Goal: Task Accomplishment & Management: Complete application form

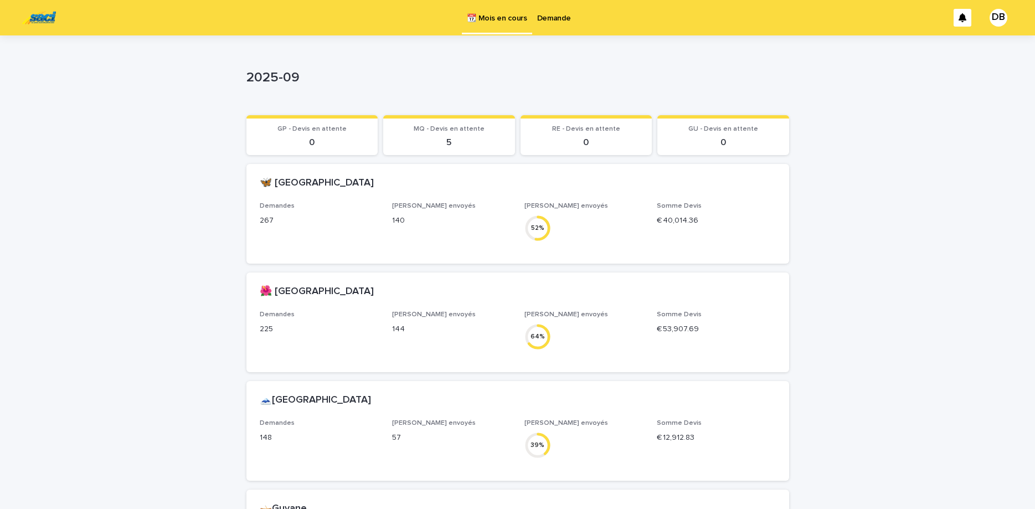
click at [541, 24] on link "Demande" at bounding box center [554, 17] width 44 height 34
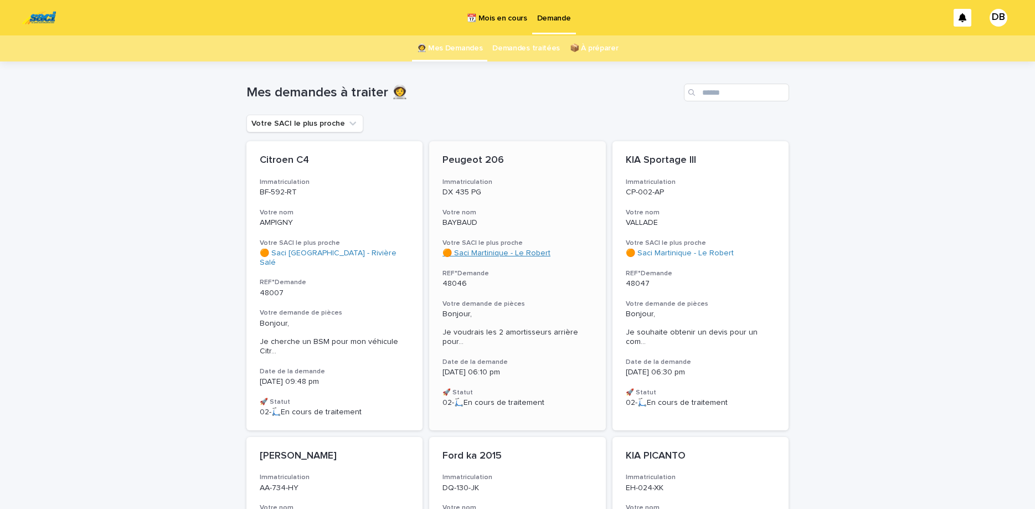
scroll to position [93, 0]
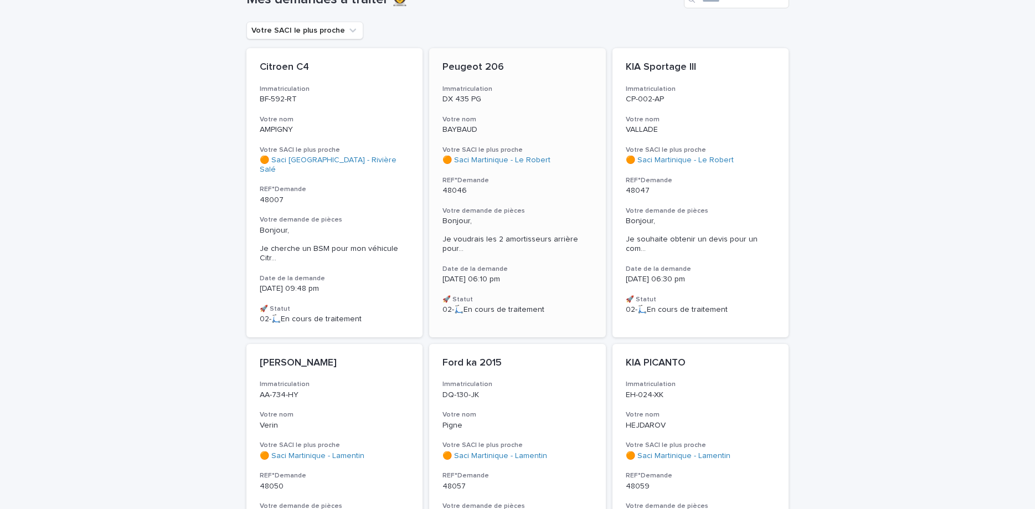
click at [561, 179] on h3 "REF°Demande" at bounding box center [517, 180] width 150 height 9
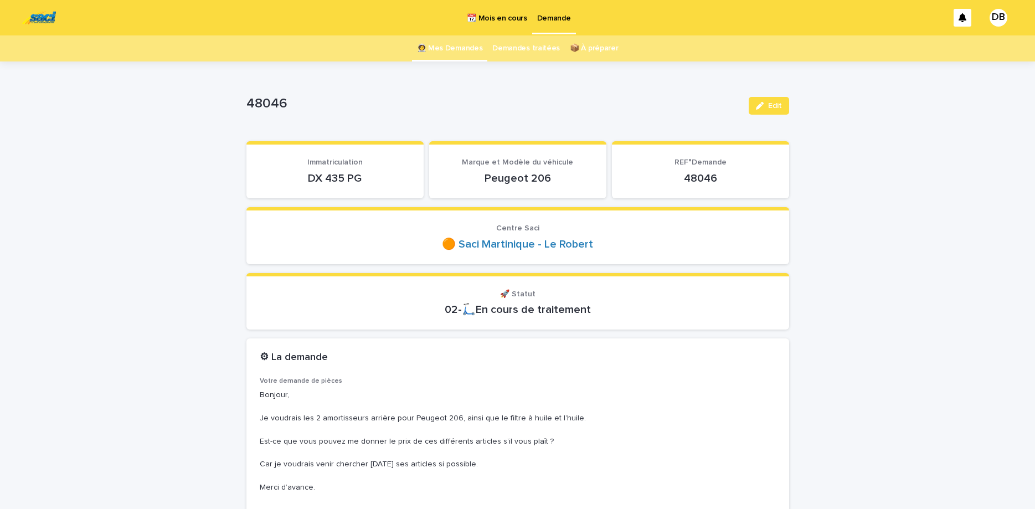
scroll to position [47, 0]
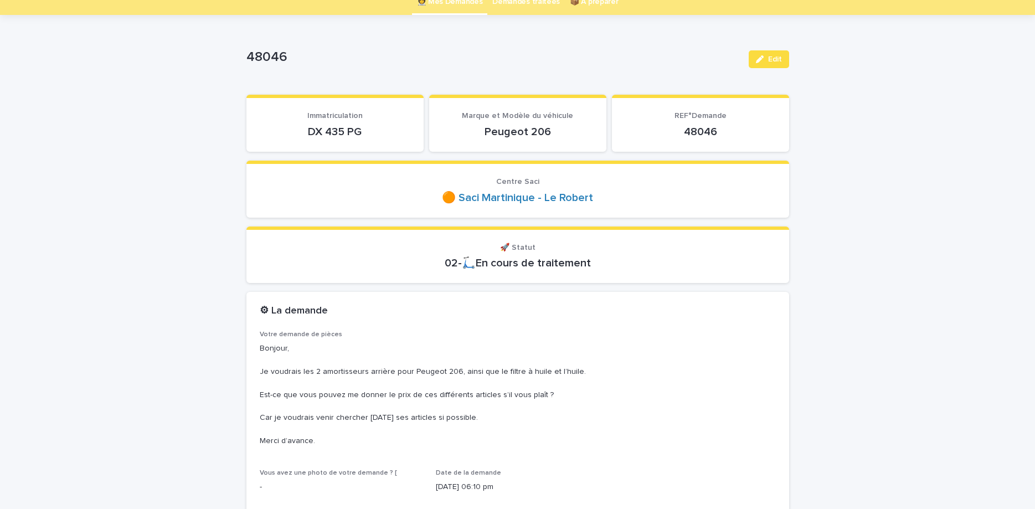
click at [316, 138] on section "Immatriculation DX 435 PG" at bounding box center [334, 123] width 177 height 57
click at [347, 125] on p "DX 435 PG" at bounding box center [335, 131] width 151 height 13
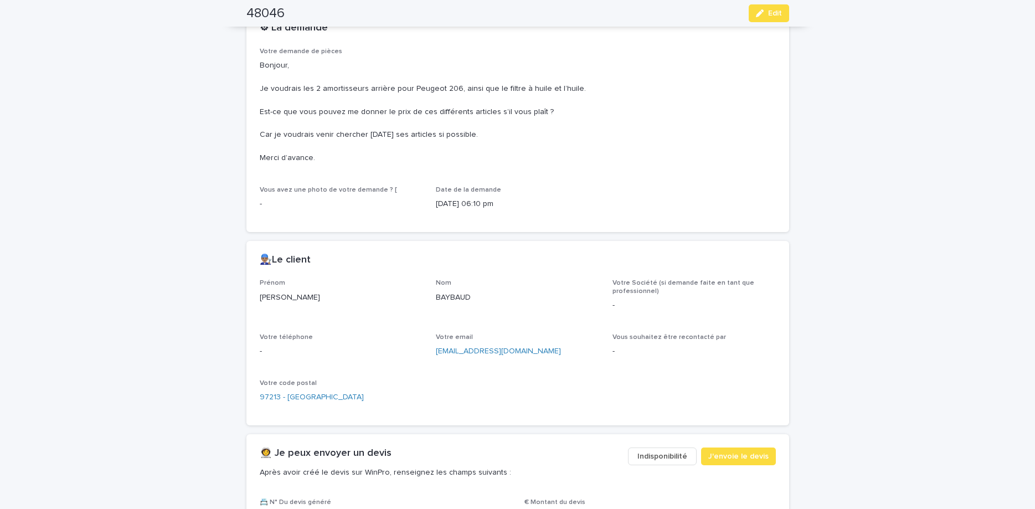
scroll to position [372, 0]
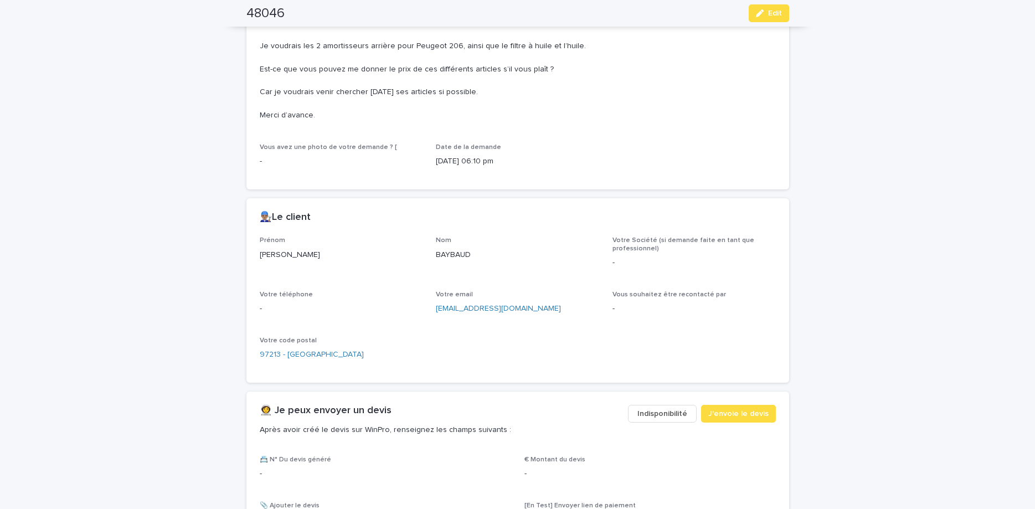
drag, startPoint x: 445, startPoint y: 309, endPoint x: 452, endPoint y: 313, distance: 7.9
click at [757, 17] on icon "button" at bounding box center [760, 13] width 8 height 8
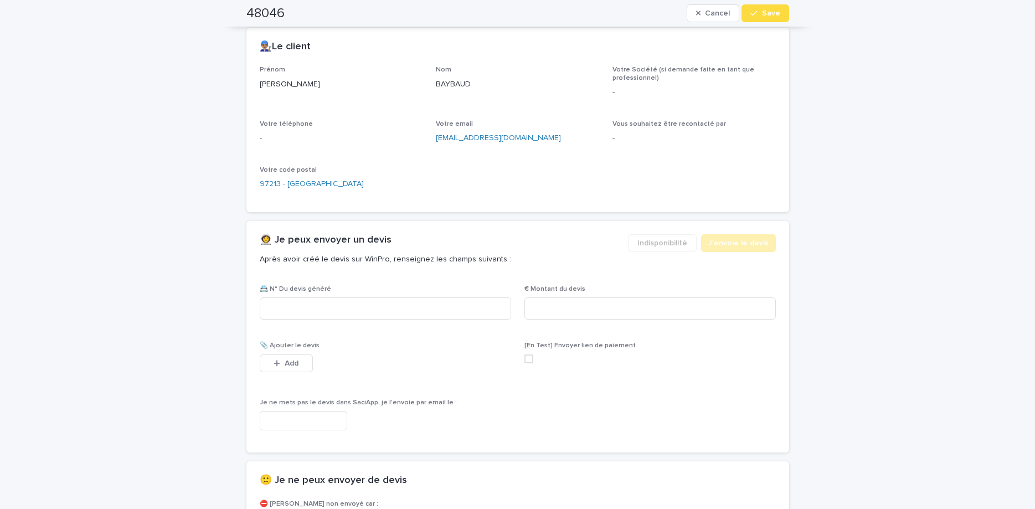
scroll to position [605, 0]
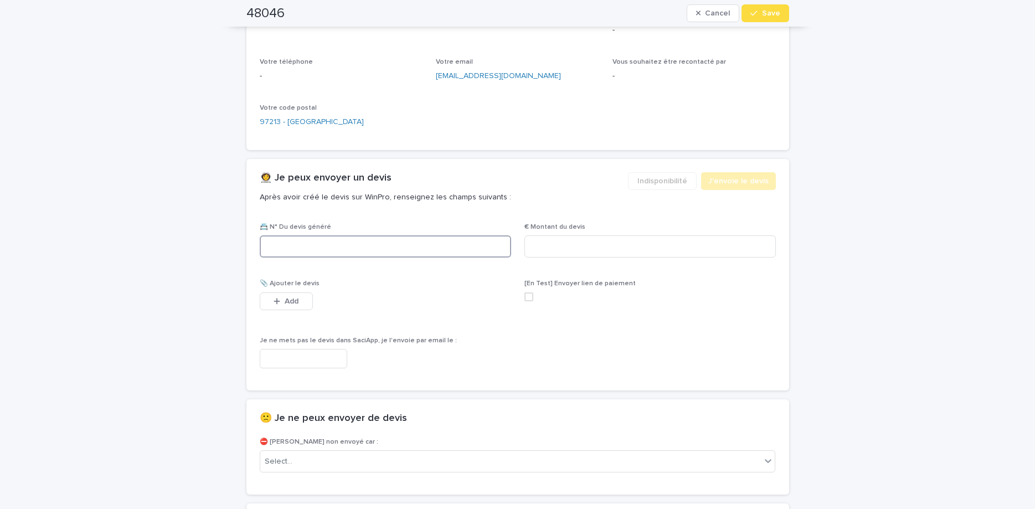
click at [353, 254] on input at bounding box center [385, 246] width 251 height 22
paste input "********"
type input "********"
click at [534, 247] on input at bounding box center [649, 246] width 251 height 22
type input "******"
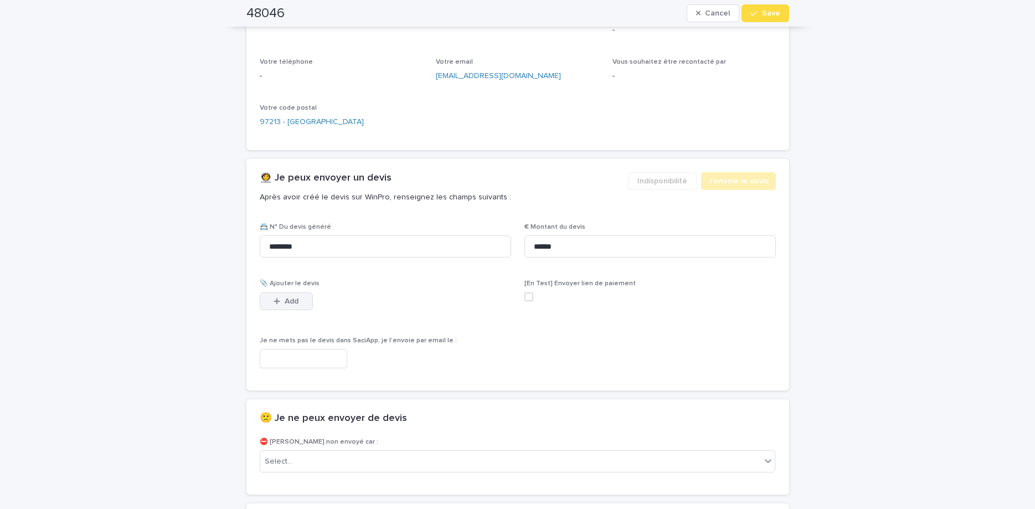
click at [289, 303] on span "Add" at bounding box center [292, 301] width 14 height 8
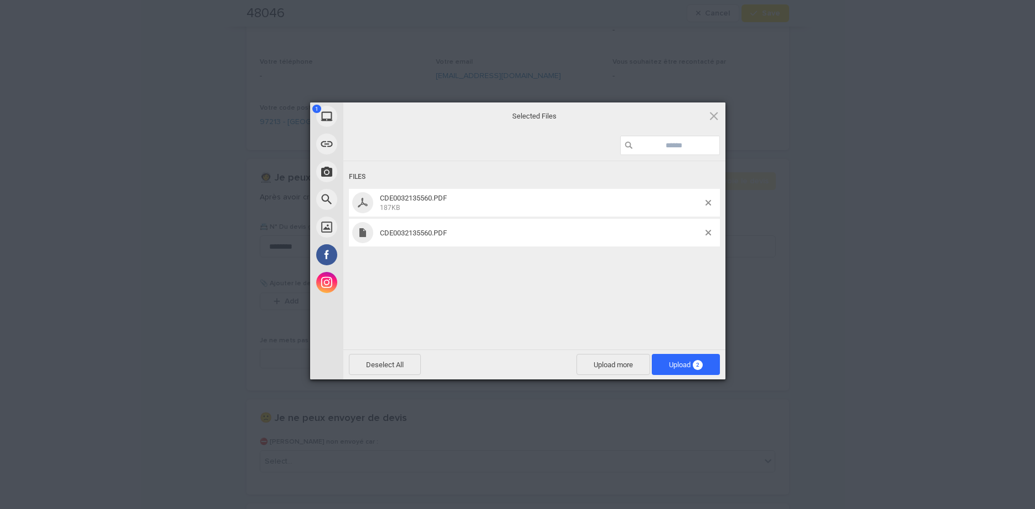
drag, startPoint x: 595, startPoint y: 280, endPoint x: 626, endPoint y: 270, distance: 31.9
click at [605, 276] on div "Files CDE0032135560.PDF 187KB CDE0032135560.PDF" at bounding box center [534, 254] width 382 height 186
click at [710, 230] on span at bounding box center [708, 233] width 6 height 6
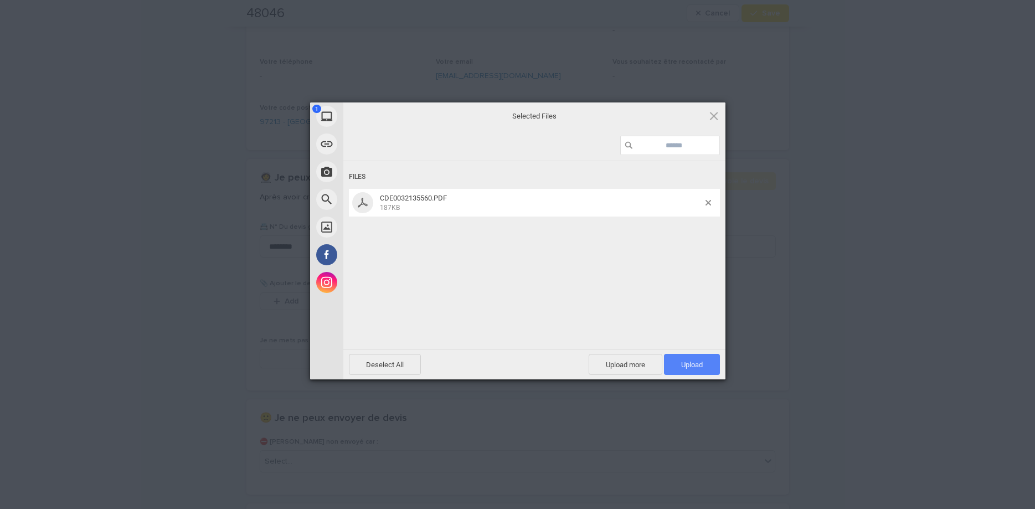
click at [705, 364] on span "Upload 1" at bounding box center [692, 364] width 56 height 21
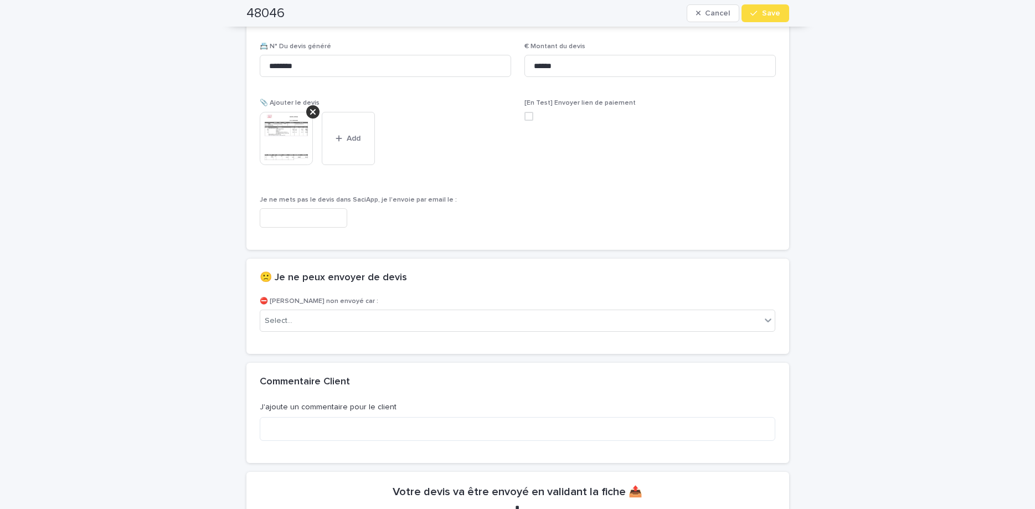
click at [766, 12] on span "Save" at bounding box center [771, 13] width 18 height 8
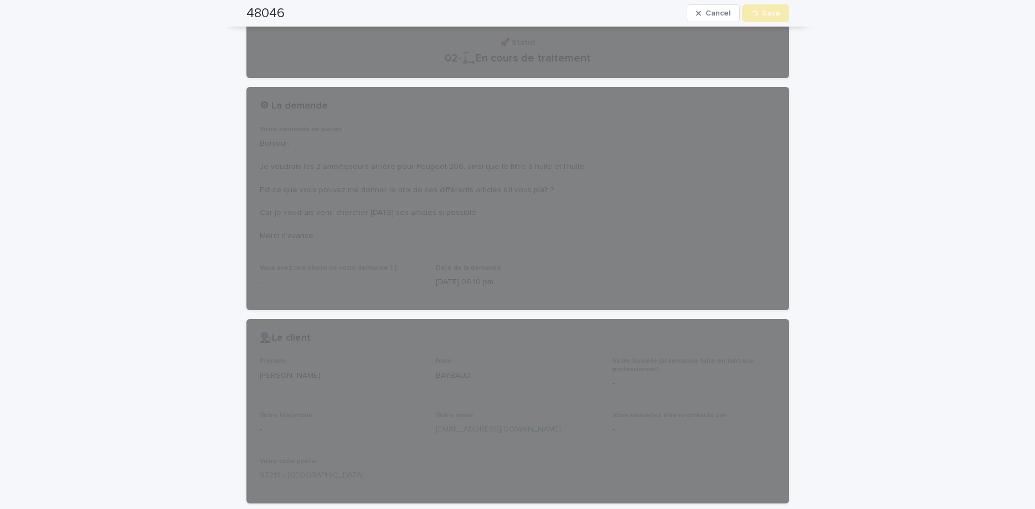
scroll to position [0, 0]
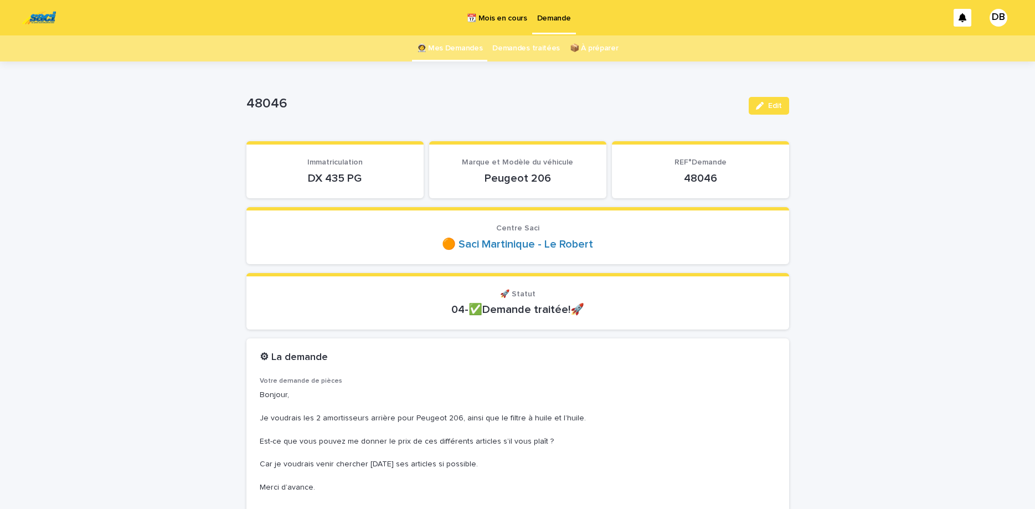
click at [435, 48] on link "👩‍🚀 Mes Demandes" at bounding box center [450, 48] width 66 height 26
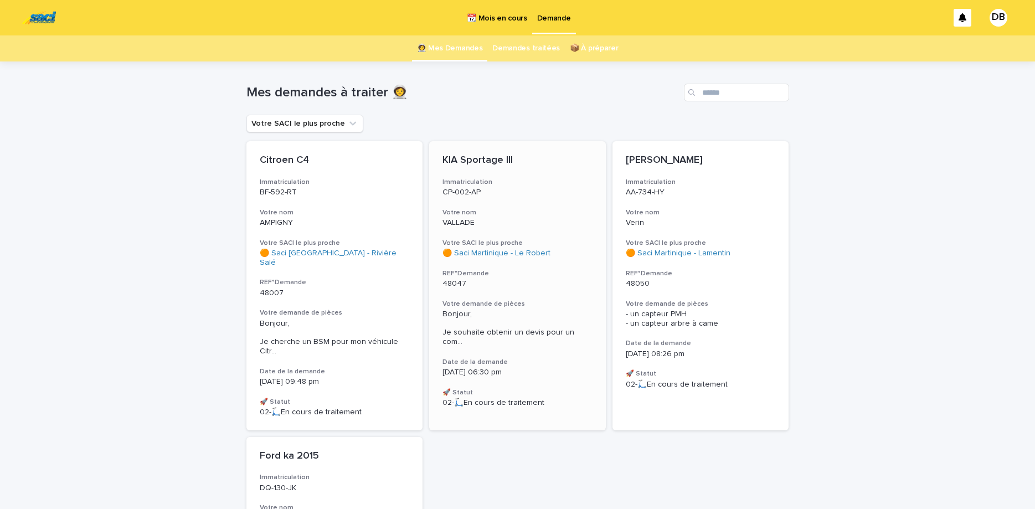
click at [543, 221] on p "VALLADE" at bounding box center [517, 222] width 150 height 9
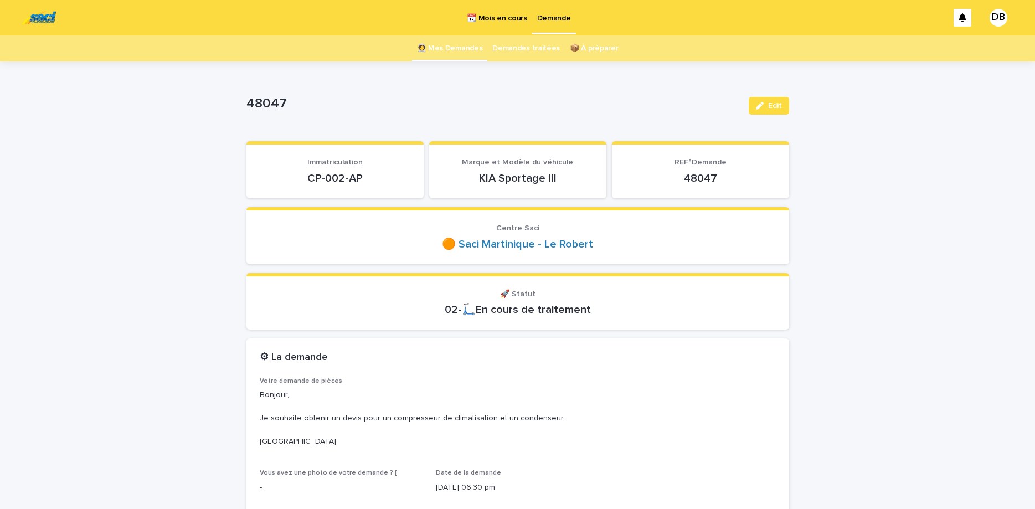
click at [328, 173] on p "CP-002-AP" at bounding box center [335, 178] width 151 height 13
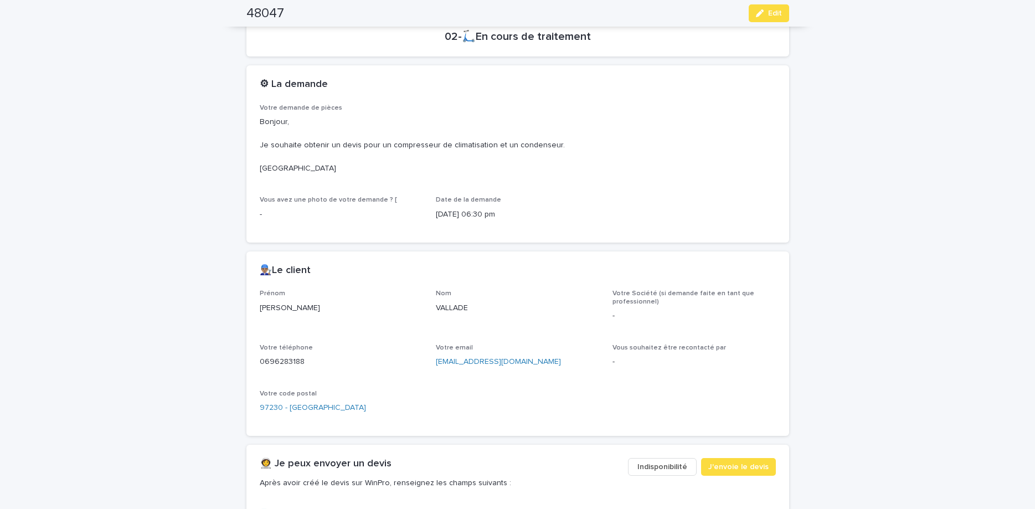
scroll to position [279, 0]
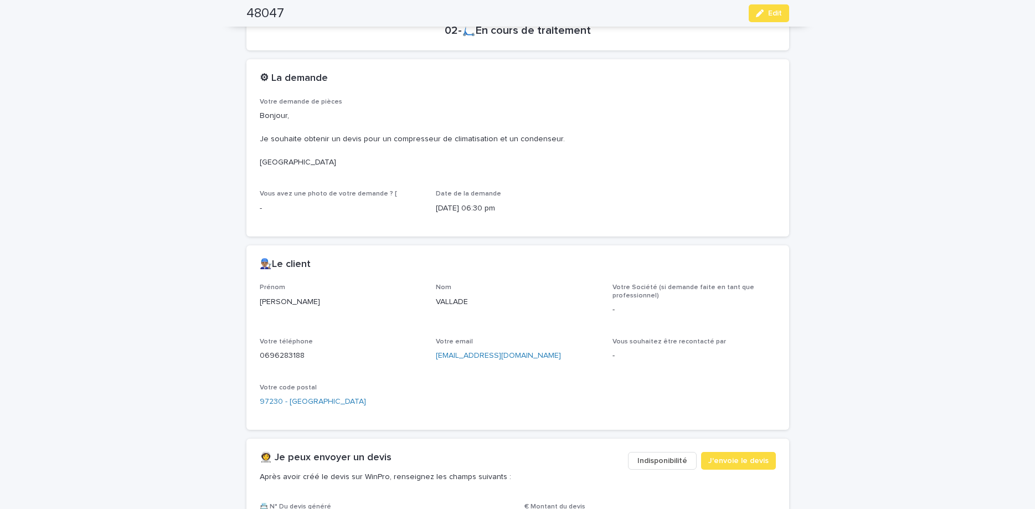
click at [291, 354] on p "0696283188" at bounding box center [341, 356] width 163 height 12
copy p "0696283188"
click at [779, 17] on span "Edit" at bounding box center [775, 13] width 14 height 8
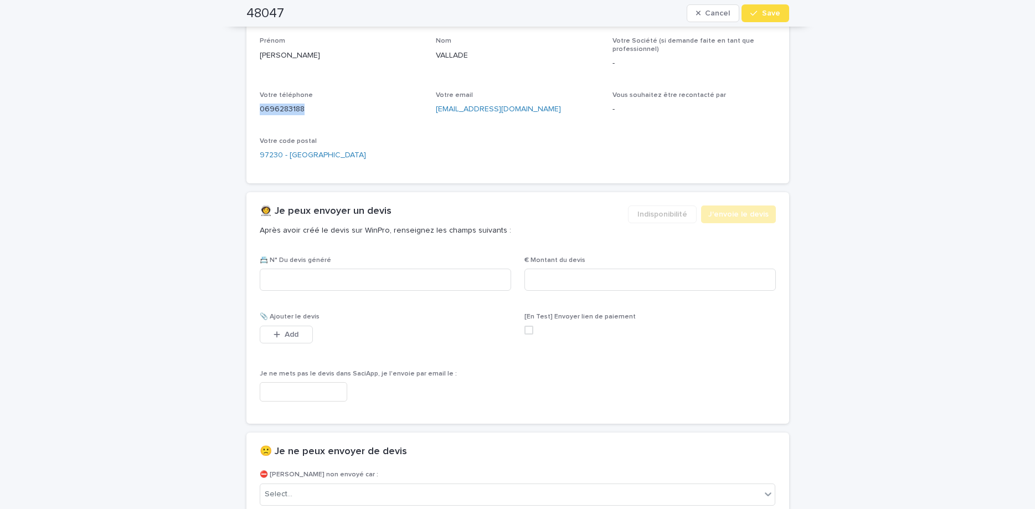
scroll to position [565, 0]
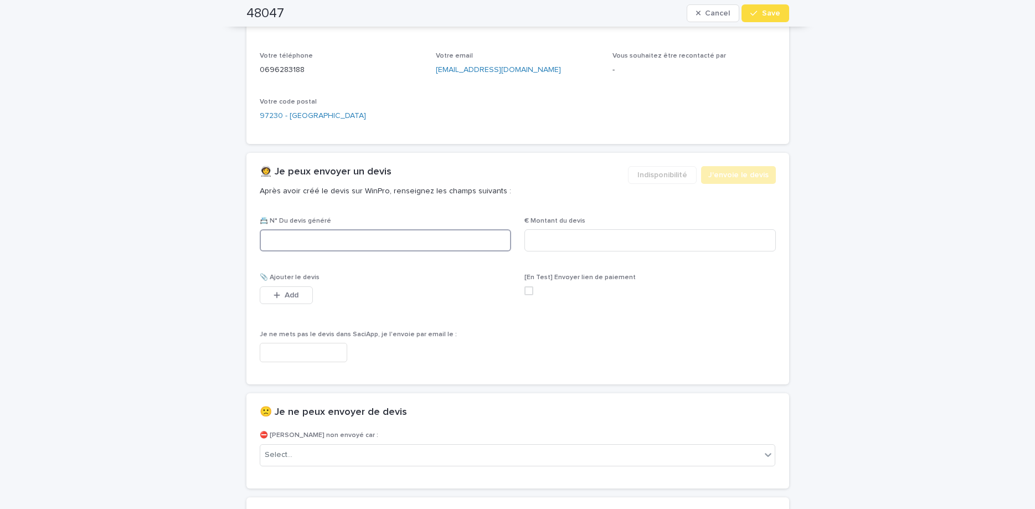
click at [410, 237] on input at bounding box center [385, 240] width 251 height 22
paste input "********"
type input "********"
click at [601, 236] on input at bounding box center [649, 240] width 251 height 22
type input "******"
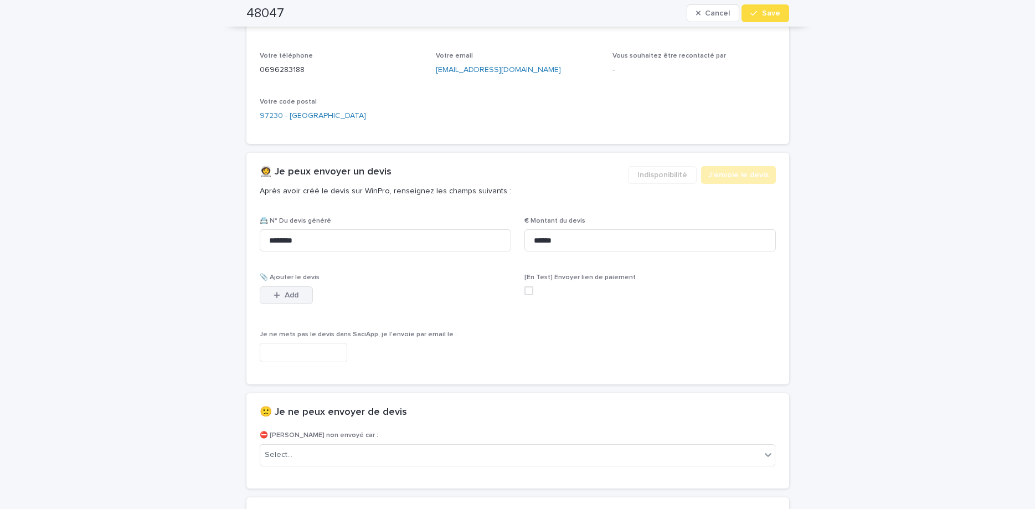
click at [305, 292] on button "Add" at bounding box center [286, 295] width 53 height 18
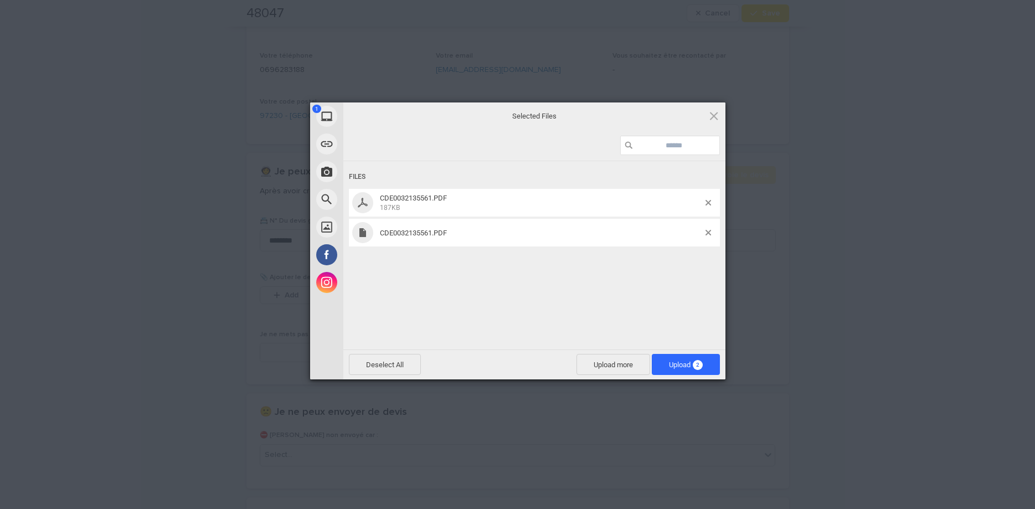
click at [612, 318] on div "Files CDE0032135561.PDF 187KB CDE0032135561.PDF" at bounding box center [534, 254] width 382 height 186
click at [706, 233] on span at bounding box center [708, 233] width 6 height 6
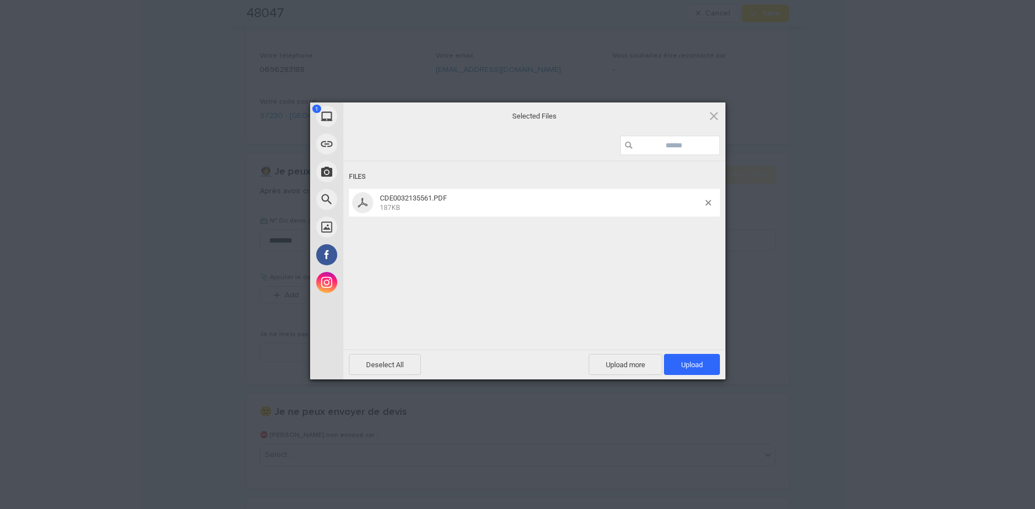
drag, startPoint x: 691, startPoint y: 362, endPoint x: 734, endPoint y: 243, distance: 126.1
click at [689, 361] on span "Upload 1" at bounding box center [692, 364] width 22 height 8
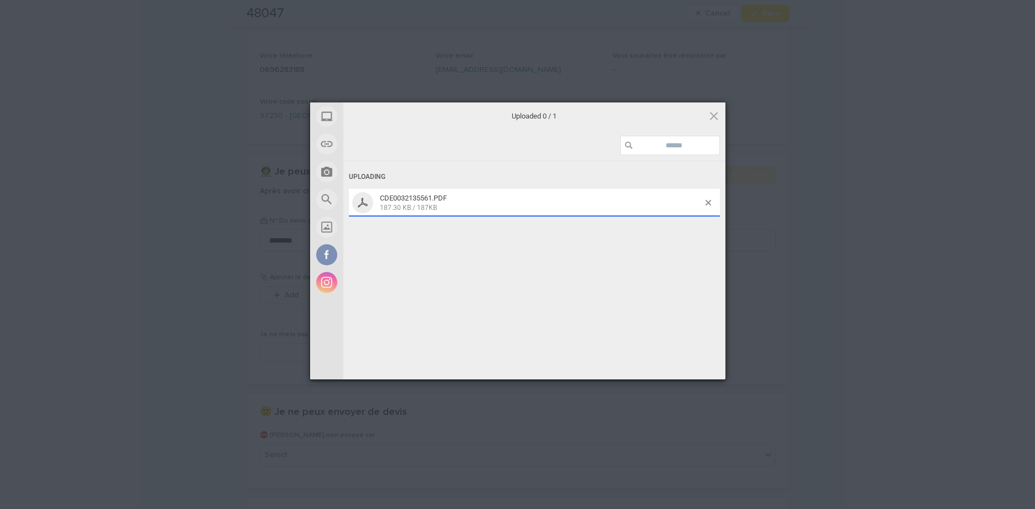
click at [778, 8] on div "My Device Link (URL) Take Photo Web Search Unsplash Facebook Instagram Uploaded…" at bounding box center [517, 254] width 1035 height 509
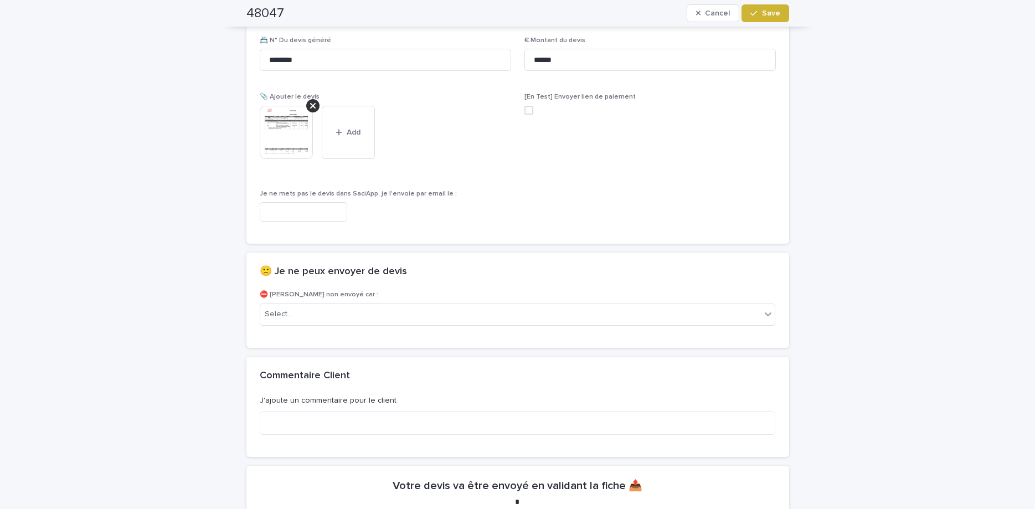
click at [778, 8] on button "Save" at bounding box center [764, 13] width 47 height 18
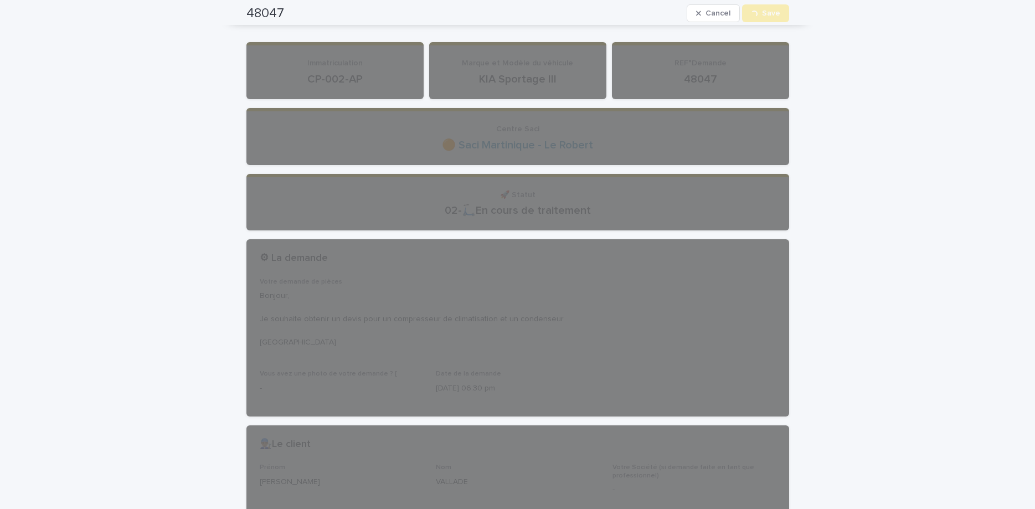
scroll to position [0, 0]
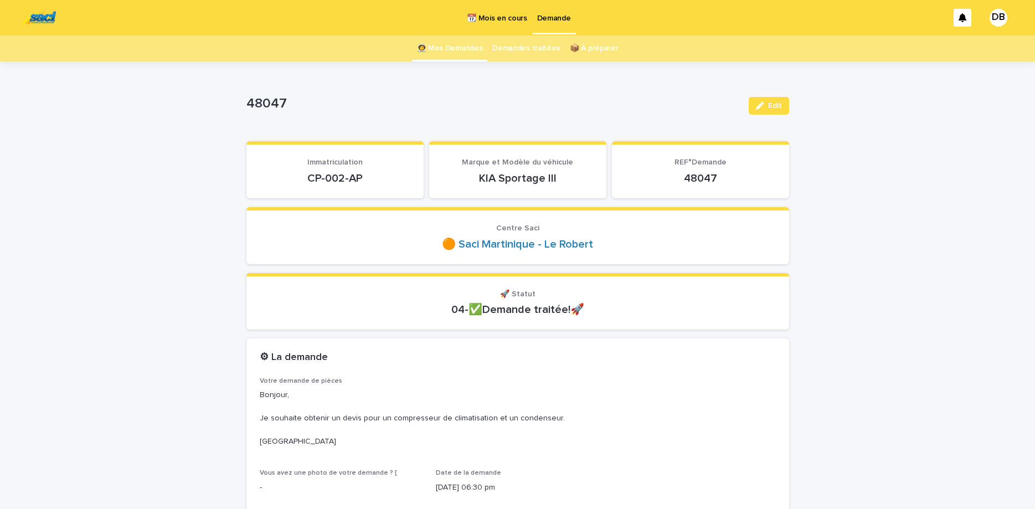
click at [435, 54] on link "👩‍🚀 Mes Demandes" at bounding box center [450, 48] width 66 height 26
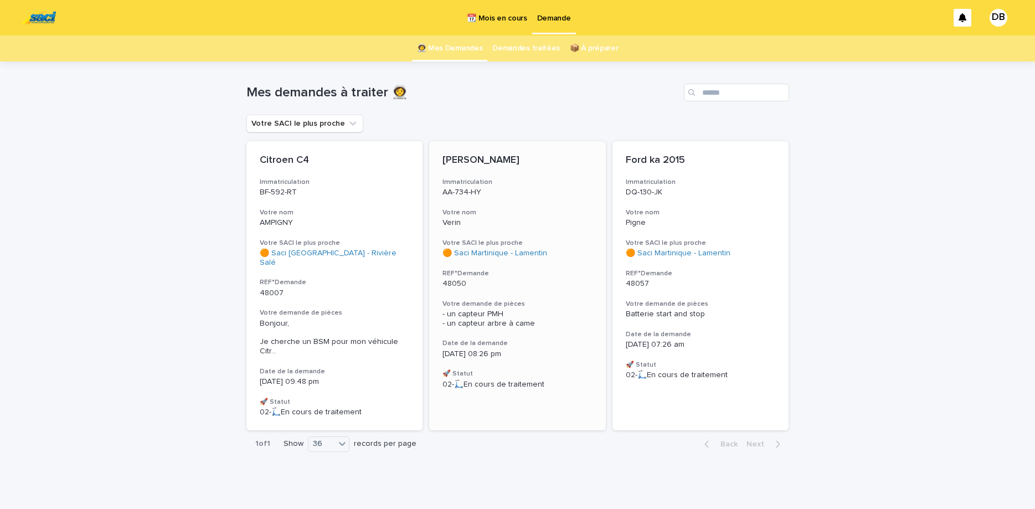
click at [507, 232] on div "[PERSON_NAME] Immatriculation AA-734-HY Votre nom Verin Votre SACI le plus proc…" at bounding box center [517, 271] width 177 height 261
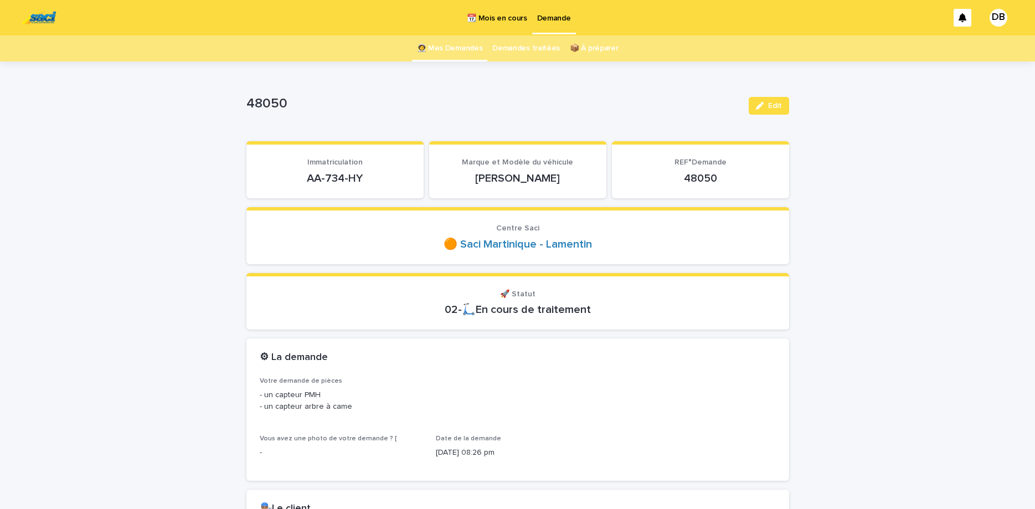
click at [339, 176] on p "AA-734-HY" at bounding box center [335, 178] width 151 height 13
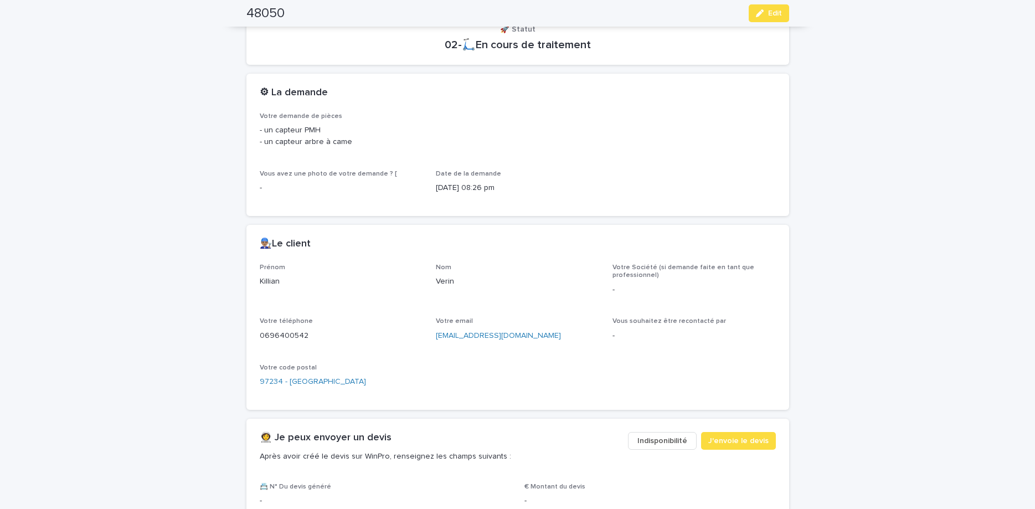
scroll to position [279, 0]
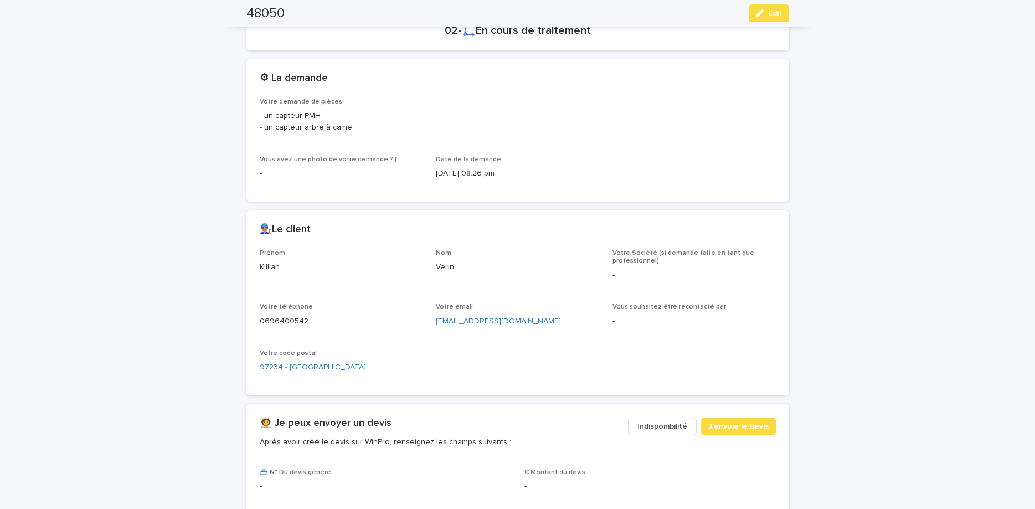
click at [283, 319] on p "0696400542" at bounding box center [341, 322] width 163 height 12
copy p "0696400542"
click at [751, 17] on button "Edit" at bounding box center [769, 13] width 40 height 18
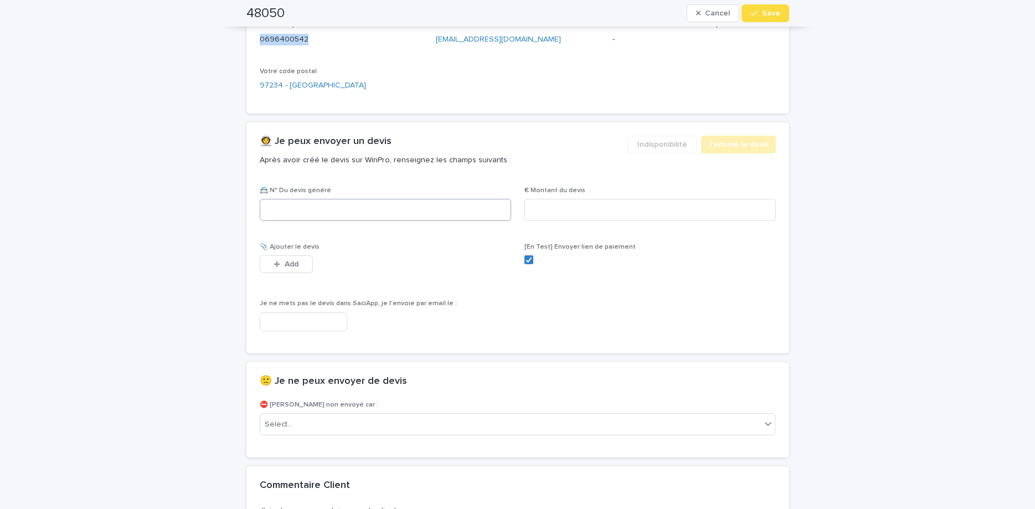
scroll to position [565, 0]
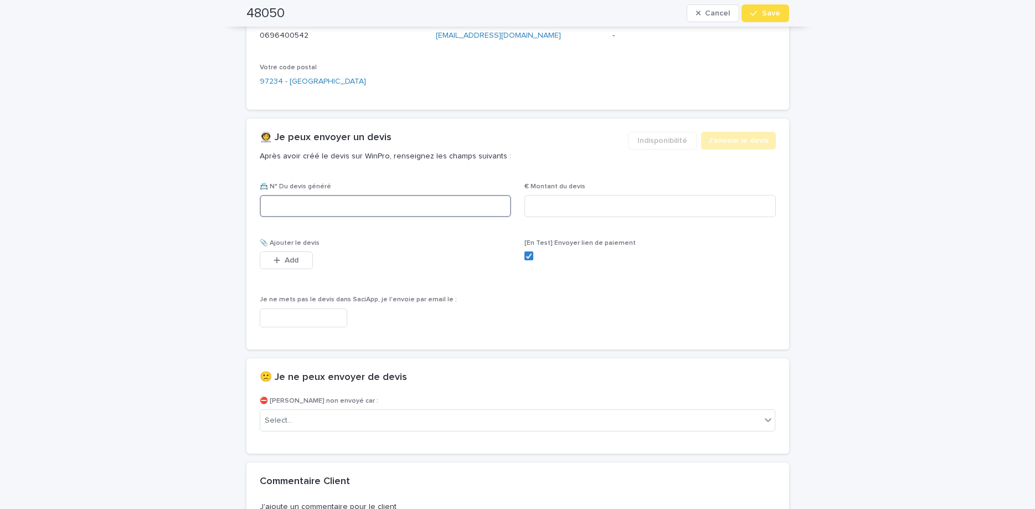
click at [388, 200] on input at bounding box center [385, 206] width 251 height 22
paste input "********"
type input "********"
drag, startPoint x: 613, startPoint y: 195, endPoint x: 605, endPoint y: 211, distance: 18.1
click at [611, 199] on input at bounding box center [649, 206] width 251 height 22
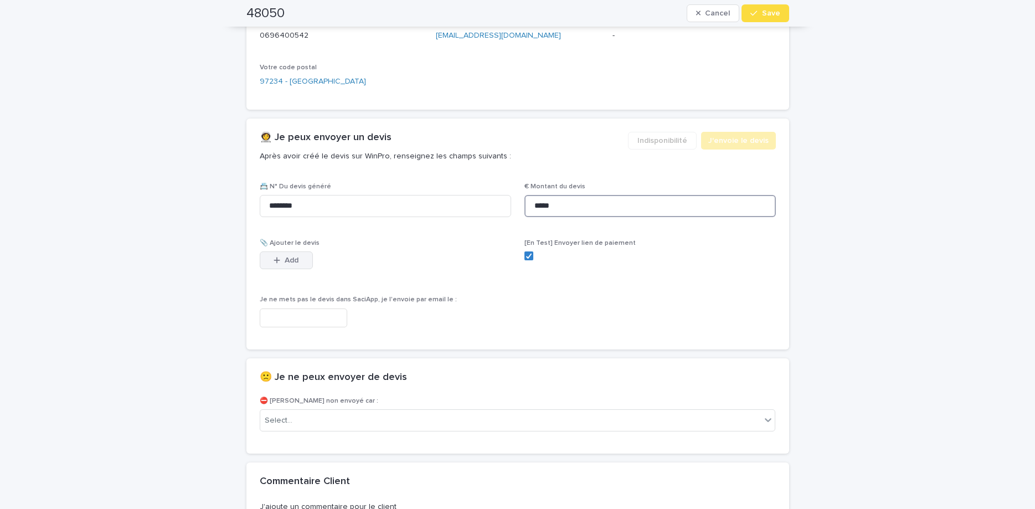
type input "*****"
click at [286, 267] on button "Add" at bounding box center [286, 260] width 53 height 18
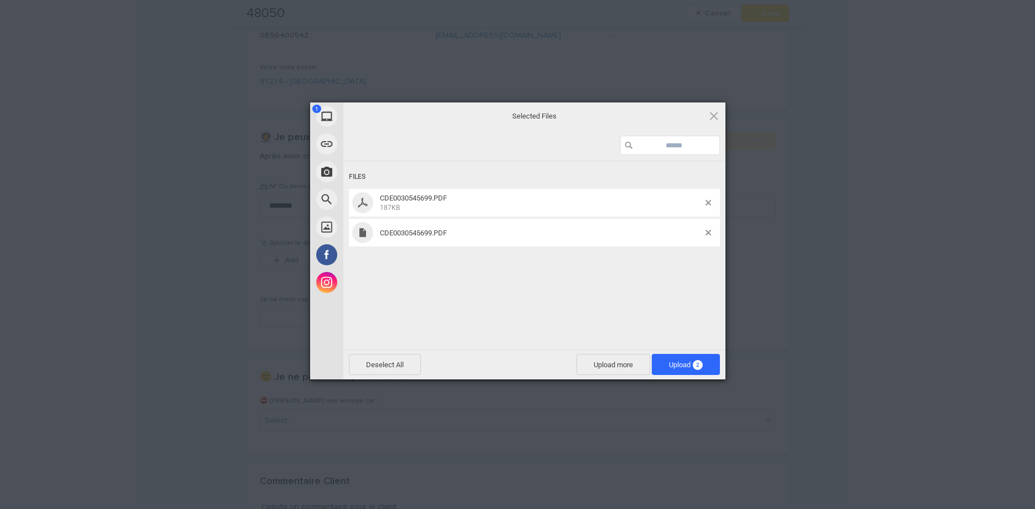
drag, startPoint x: 634, startPoint y: 287, endPoint x: 677, endPoint y: 296, distance: 43.1
click at [647, 292] on div "Files CDE0030545699.PDF 187KB CDE0030545699.PDF" at bounding box center [534, 254] width 382 height 186
click at [710, 235] on span at bounding box center [708, 233] width 6 height 6
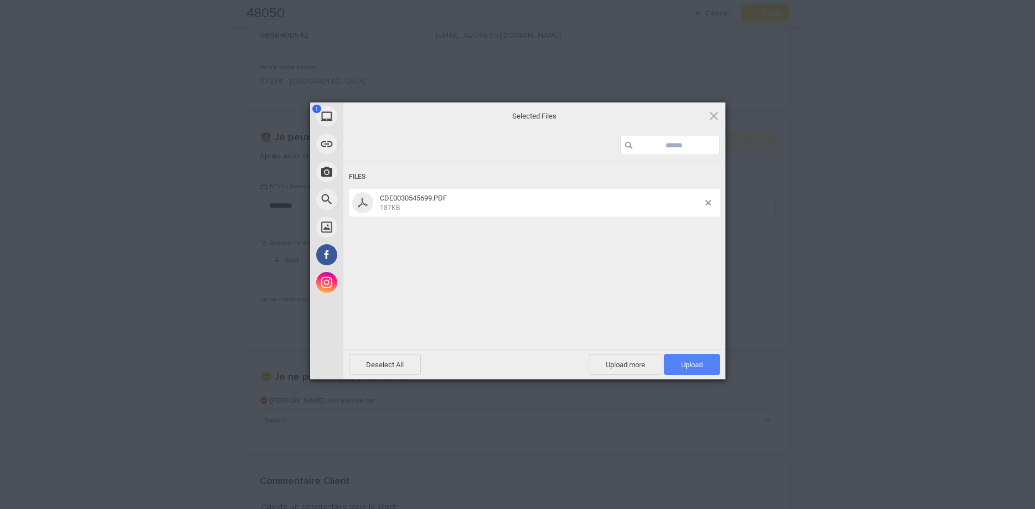
click at [695, 367] on span "Upload 1" at bounding box center [692, 364] width 22 height 8
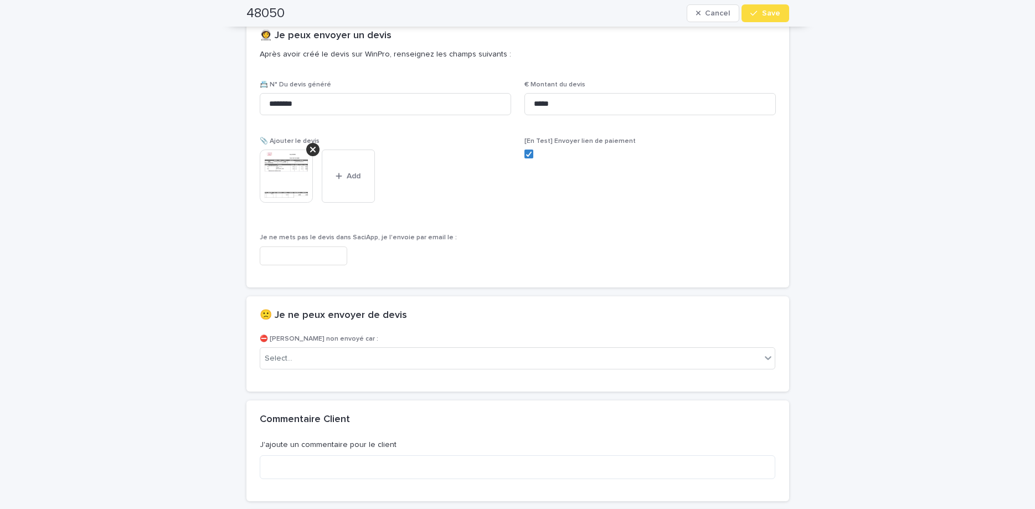
click at [772, 16] on span "Save" at bounding box center [771, 13] width 18 height 8
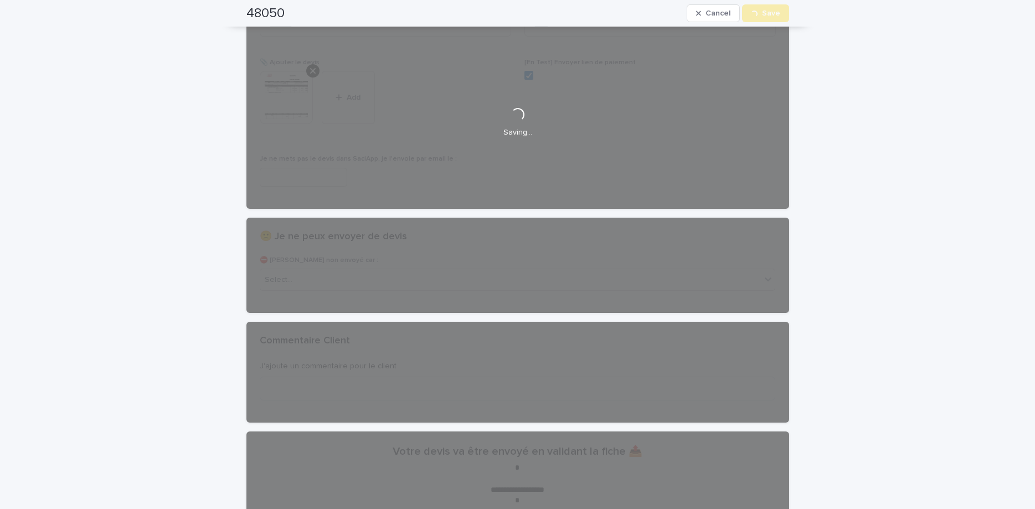
scroll to position [0, 0]
